Goal: Task Accomplishment & Management: Use online tool/utility

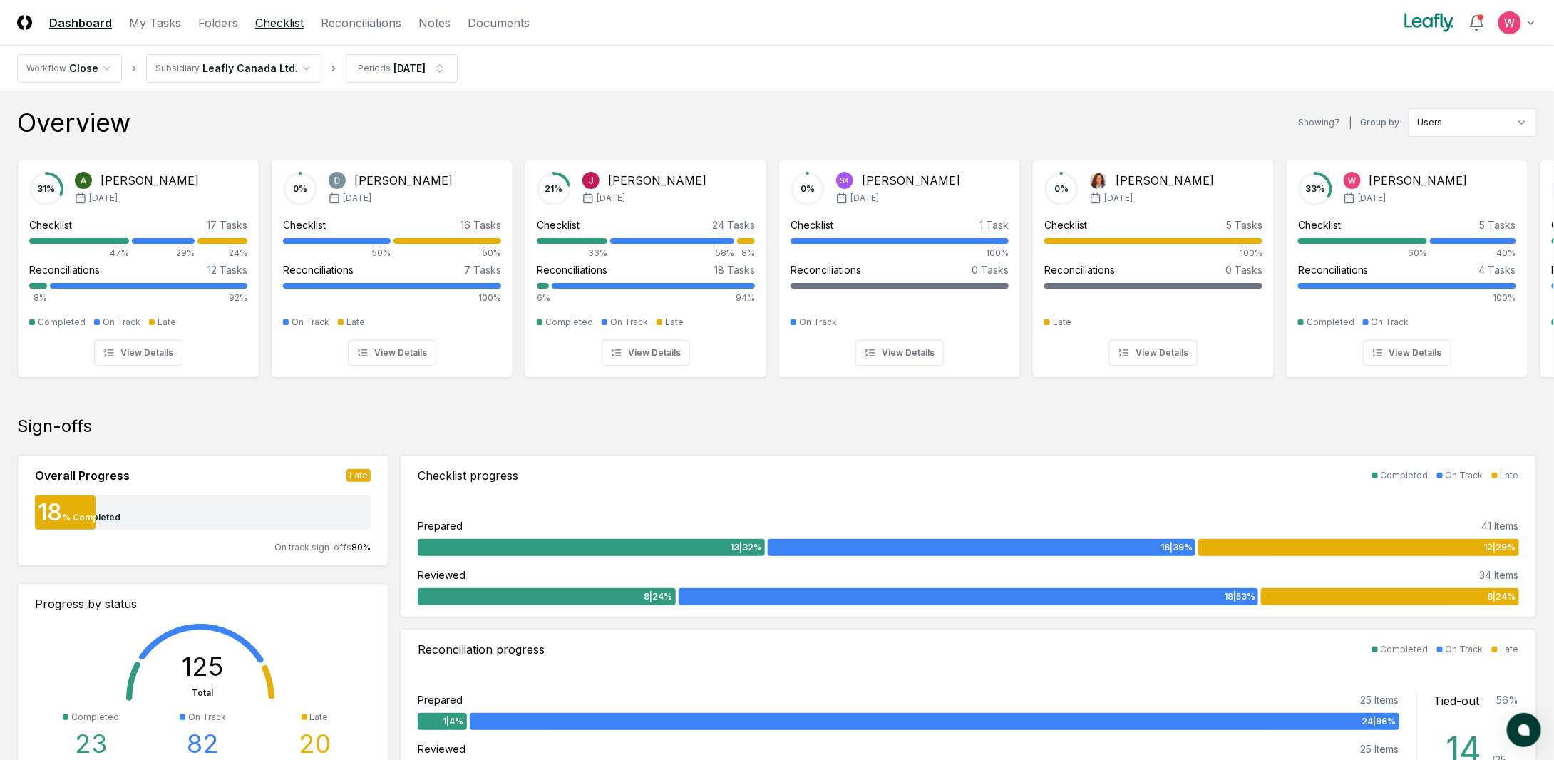
click at [278, 28] on link "Checklist" at bounding box center [279, 22] width 48 height 17
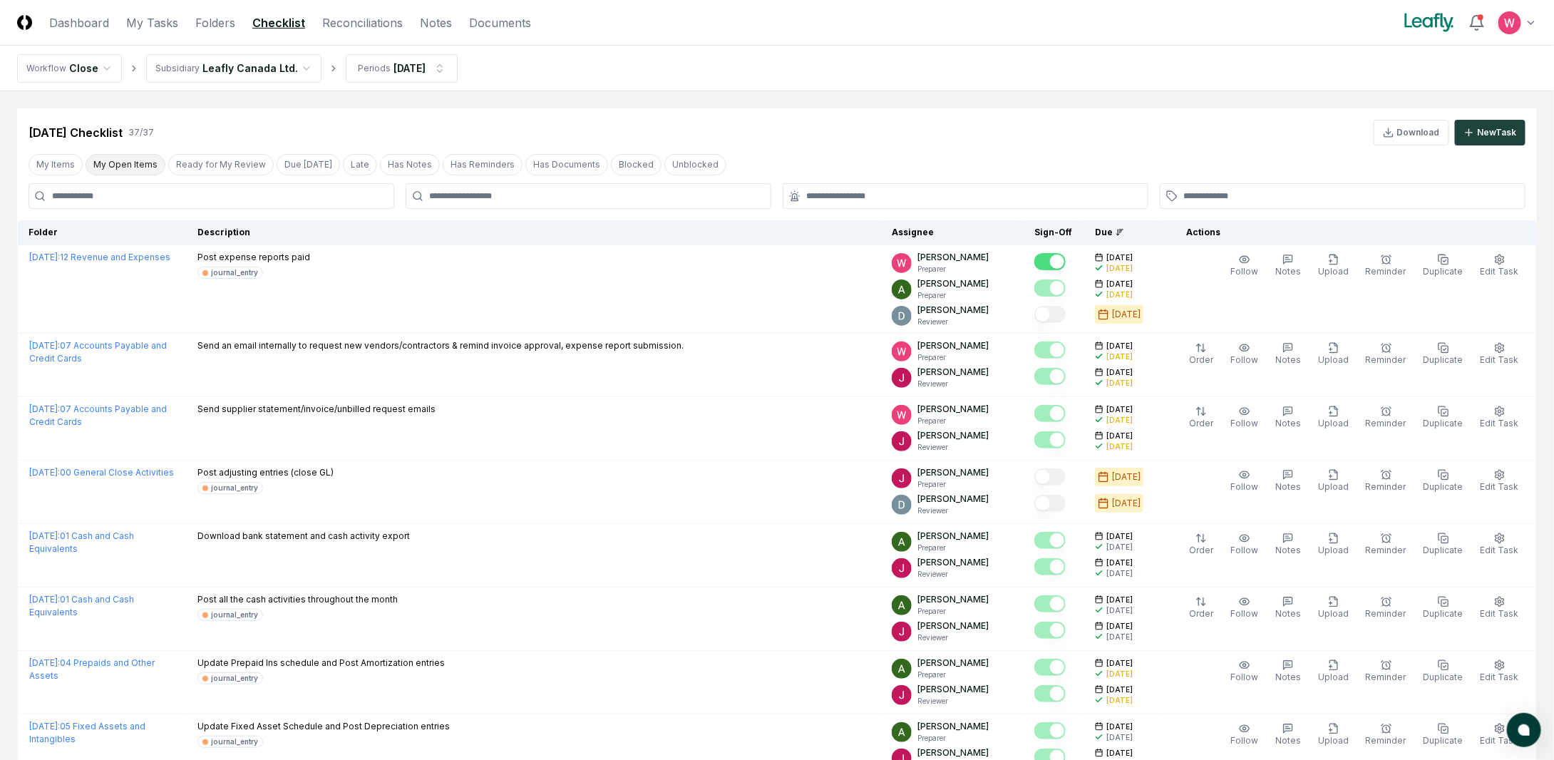
click at [135, 165] on button "My Open Items" at bounding box center [126, 164] width 80 height 21
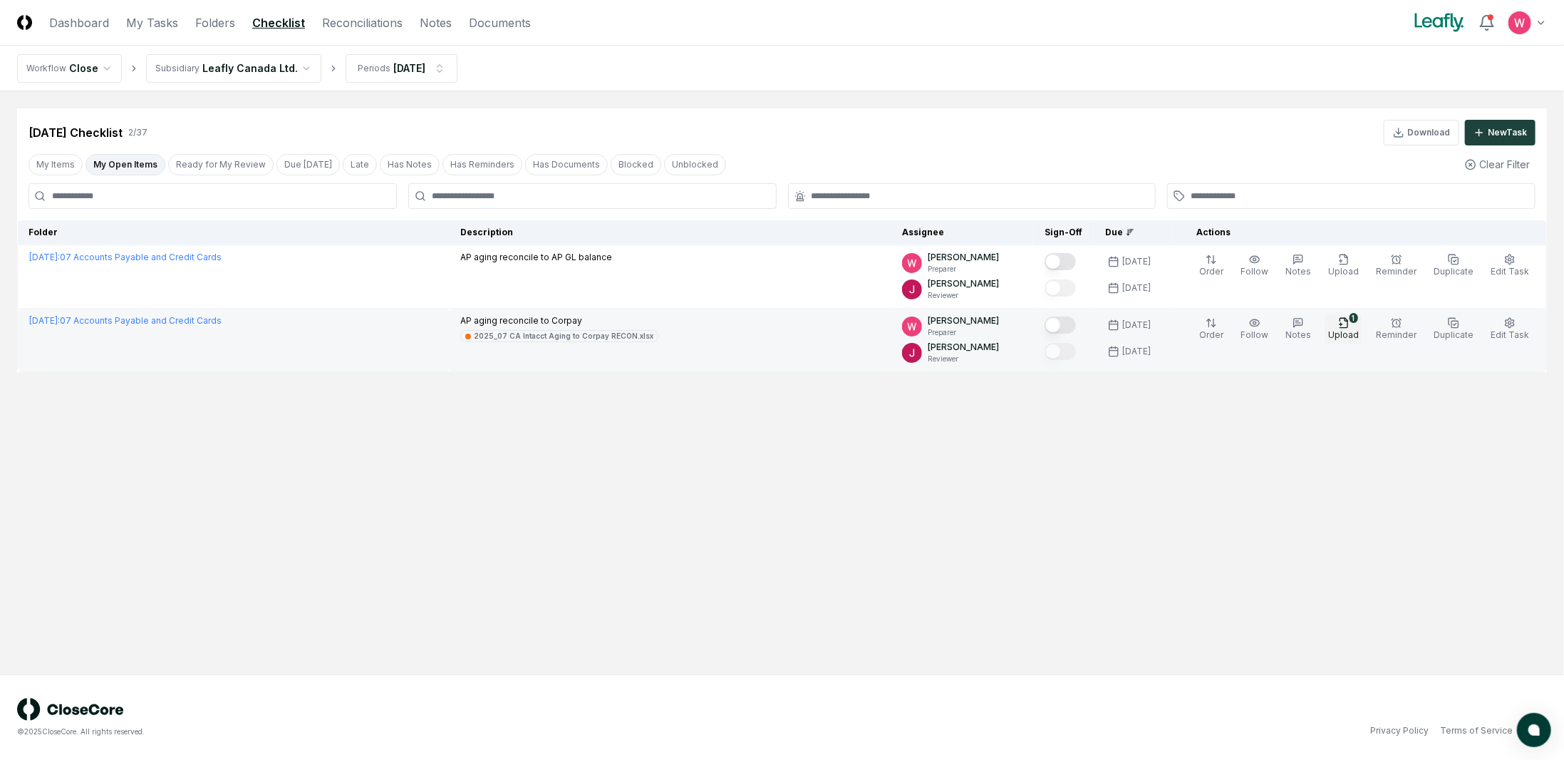
click at [1359, 339] on span "Upload" at bounding box center [1344, 334] width 31 height 11
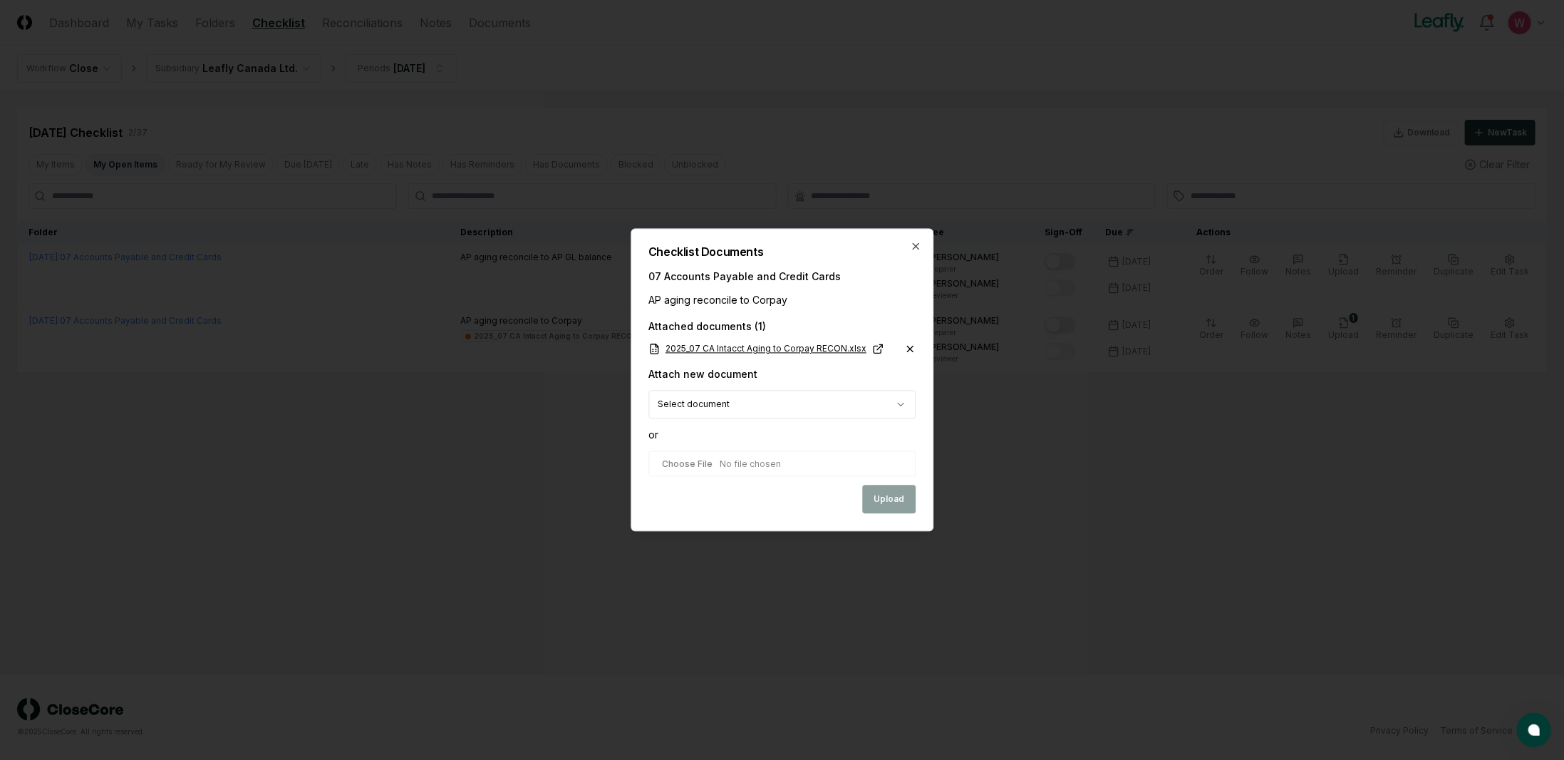
click at [834, 349] on link "2025_07 CA Intacct Aging to Corpay RECON.xlsx" at bounding box center [766, 349] width 235 height 13
click at [910, 349] on icon at bounding box center [910, 349] width 6 height 6
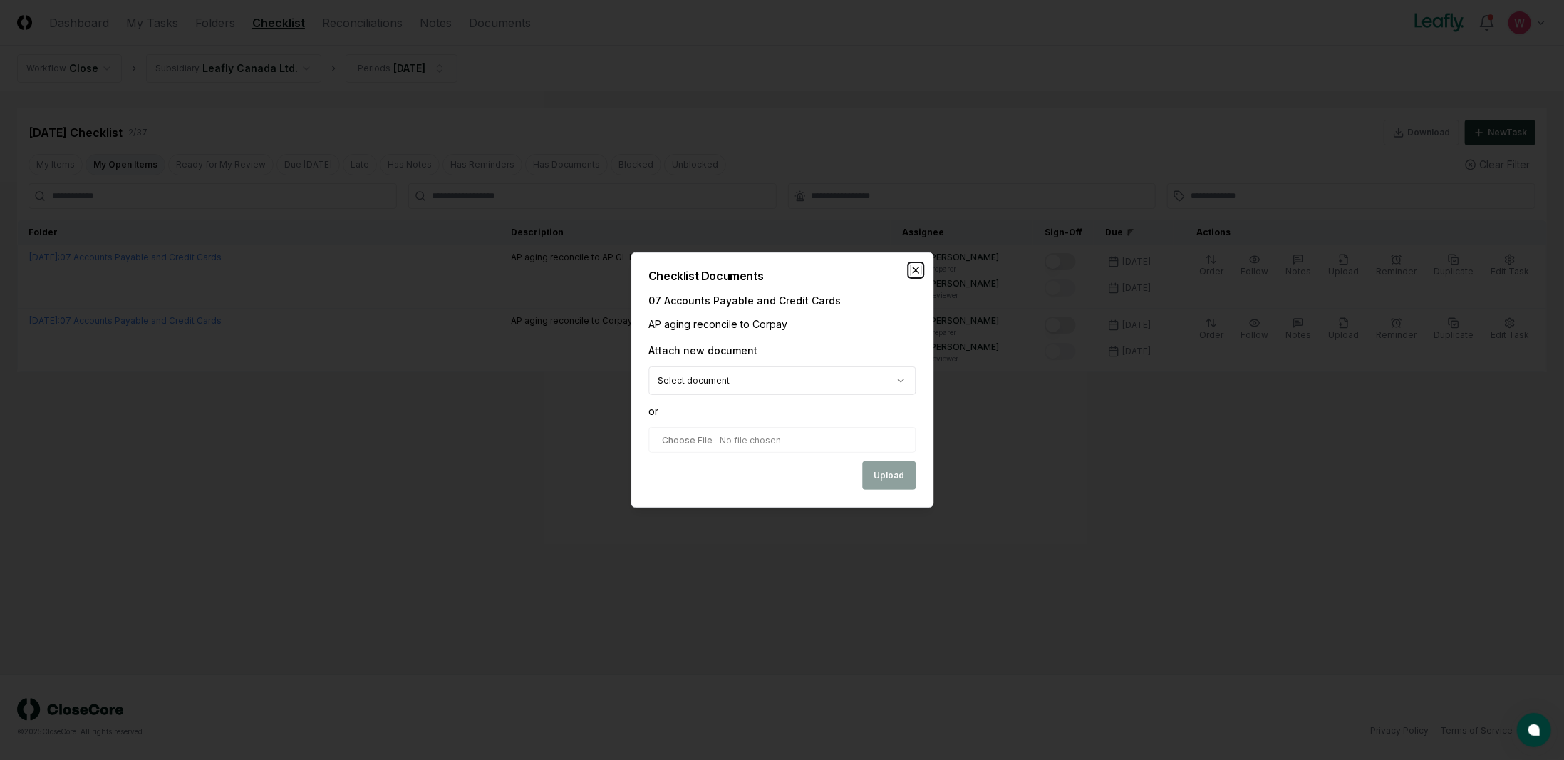
click at [916, 270] on icon "button" at bounding box center [916, 270] width 6 height 6
